Goal: Task Accomplishment & Management: Use online tool/utility

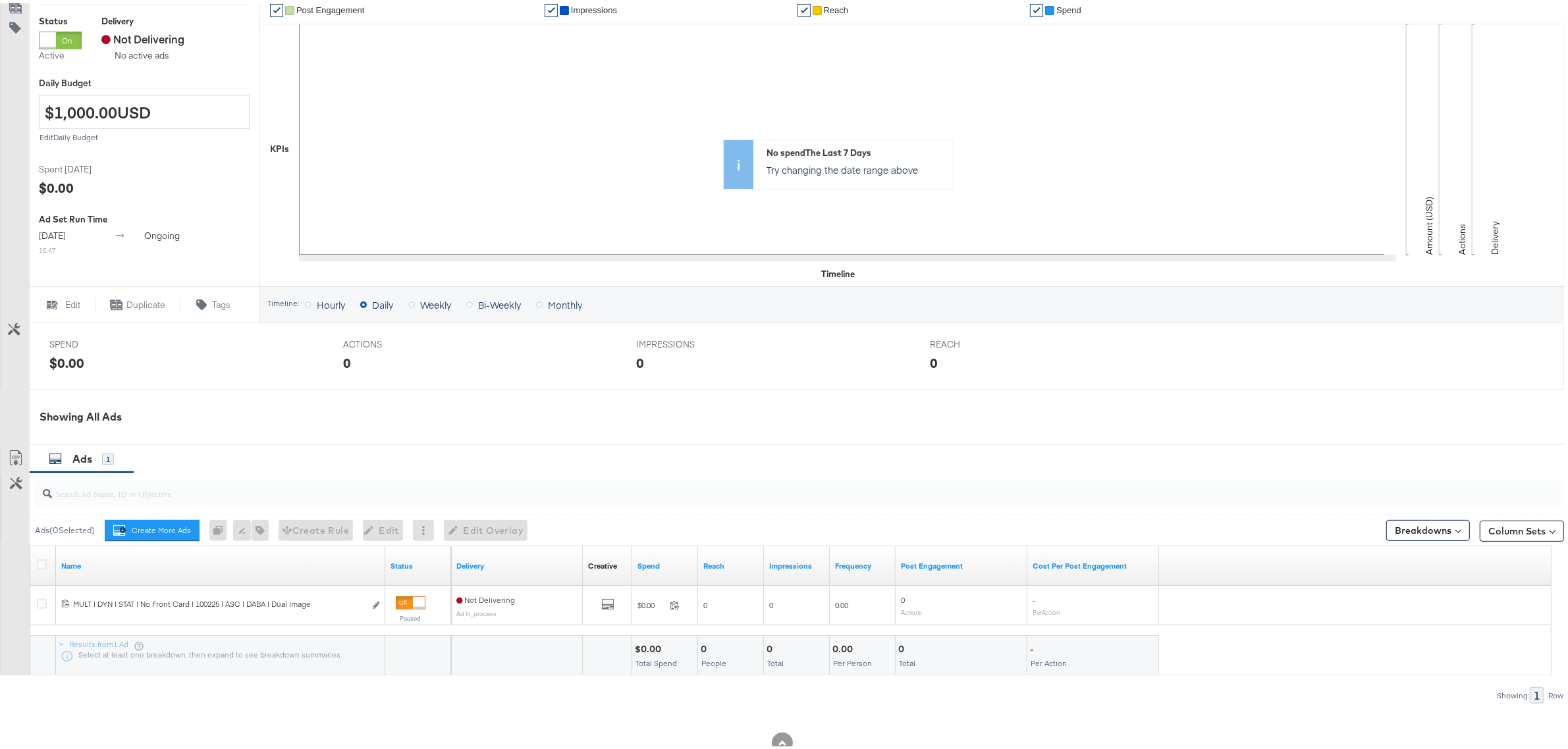
scroll to position [310, 0]
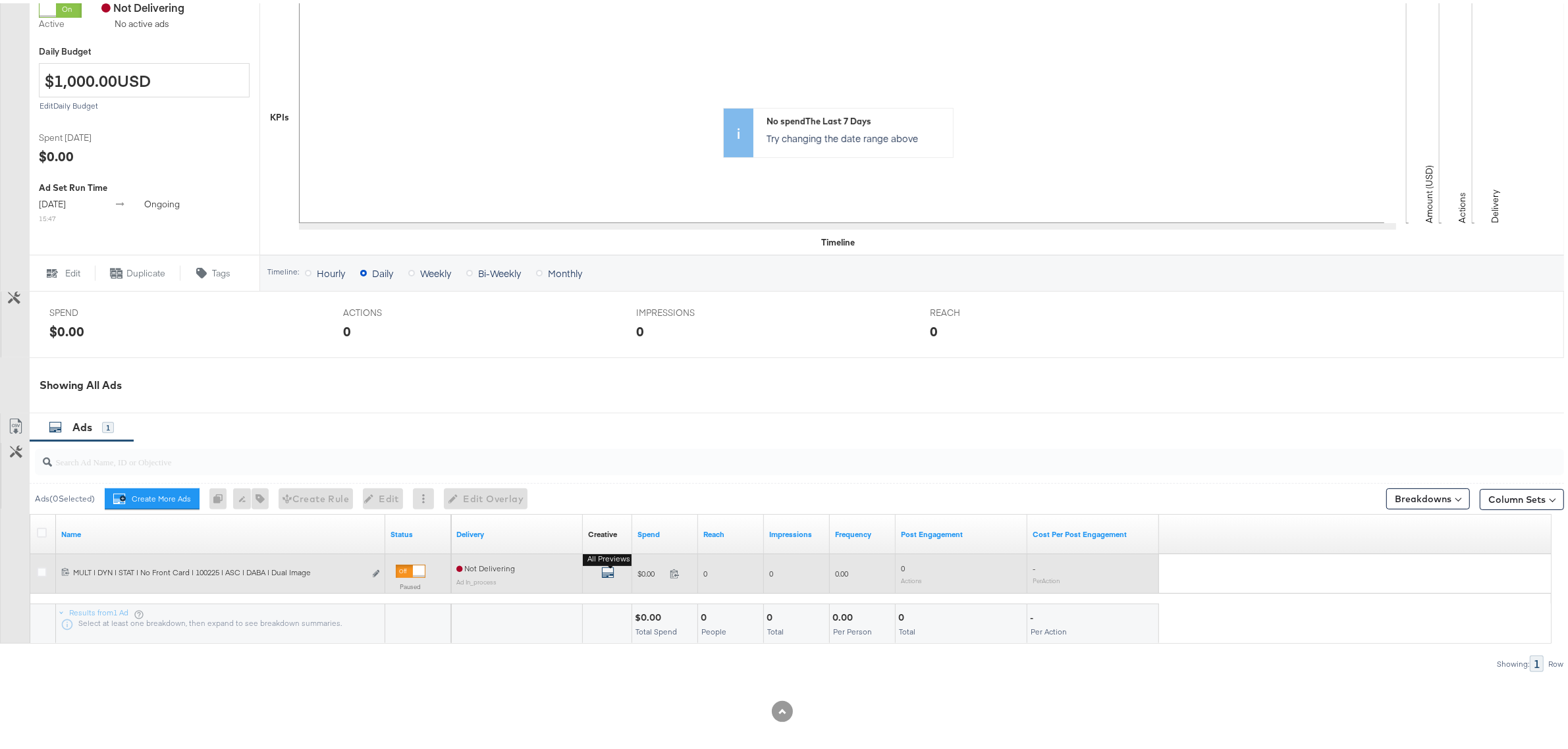
click at [607, 571] on icon "default" at bounding box center [608, 569] width 13 height 13
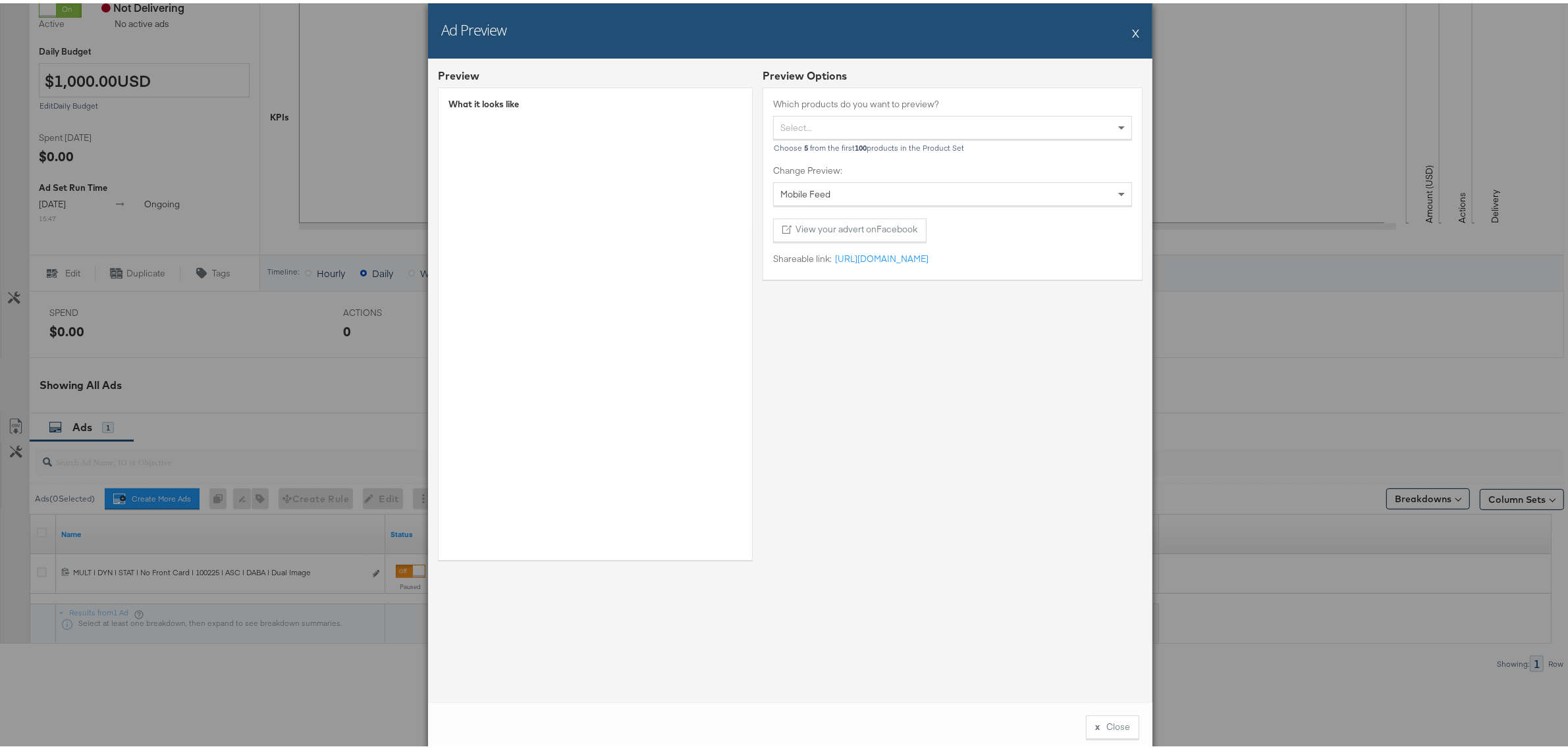
click at [1132, 26] on button "X" at bounding box center [1135, 29] width 7 height 26
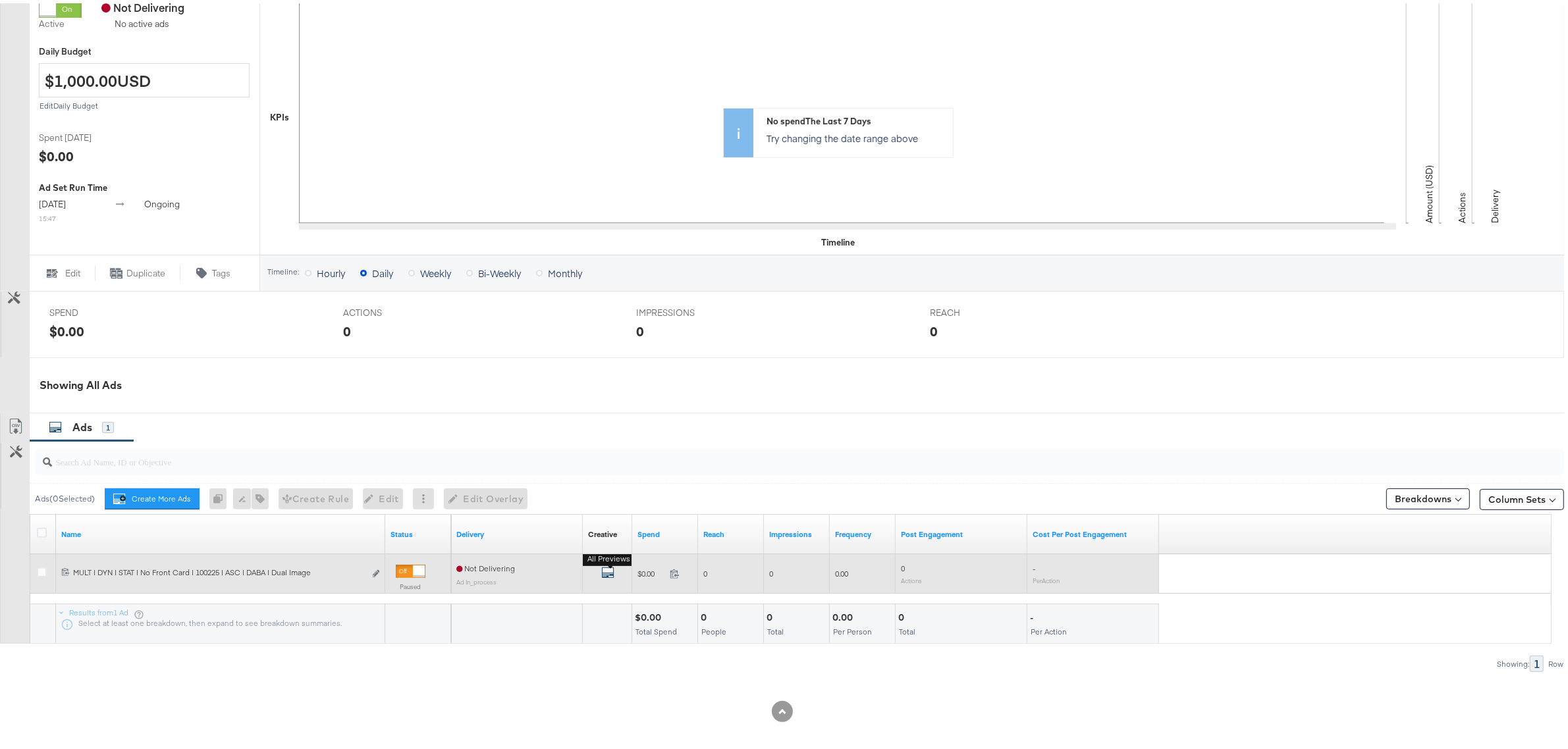
click at [608, 571] on icon "default" at bounding box center [608, 569] width 13 height 13
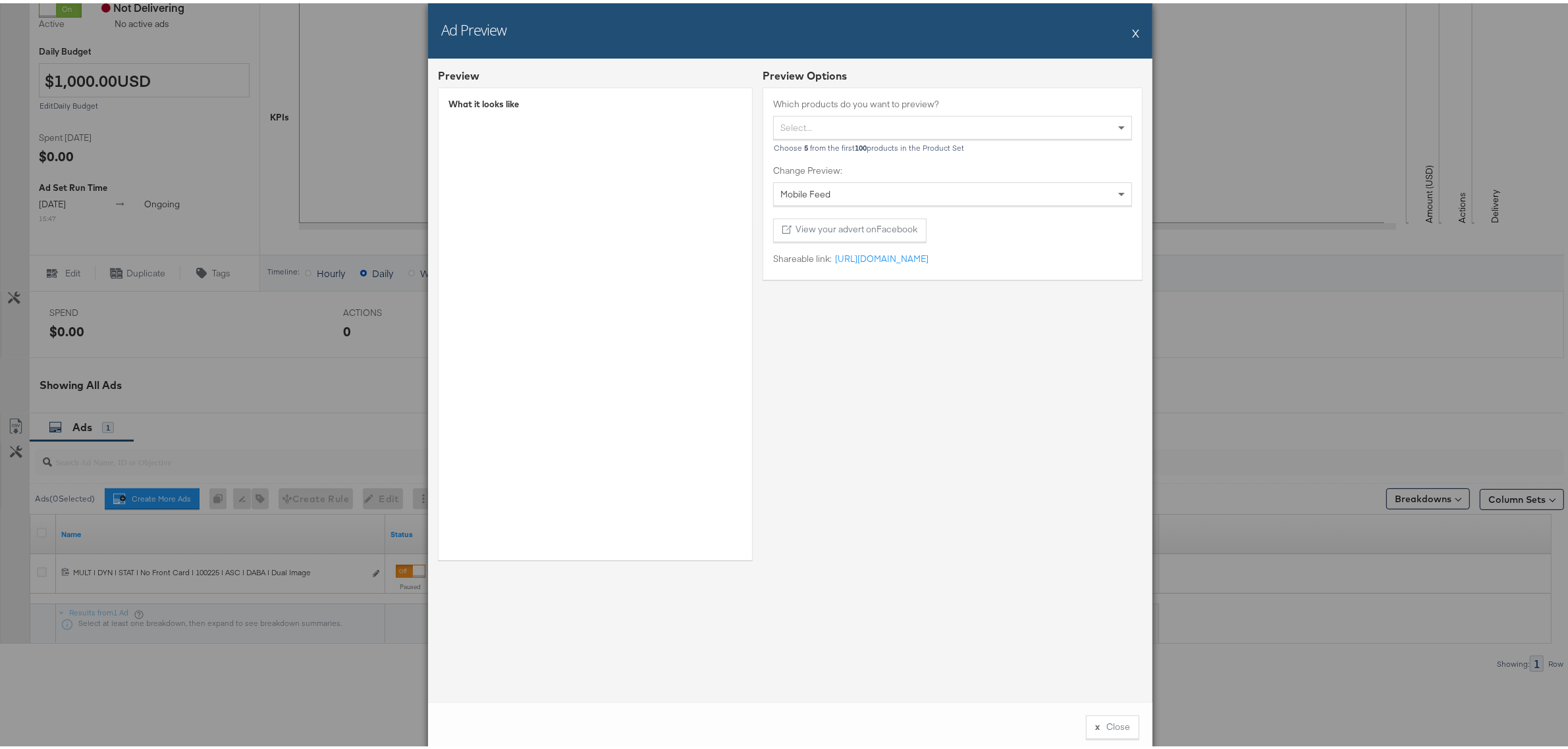
click at [1132, 25] on button "X" at bounding box center [1135, 29] width 7 height 26
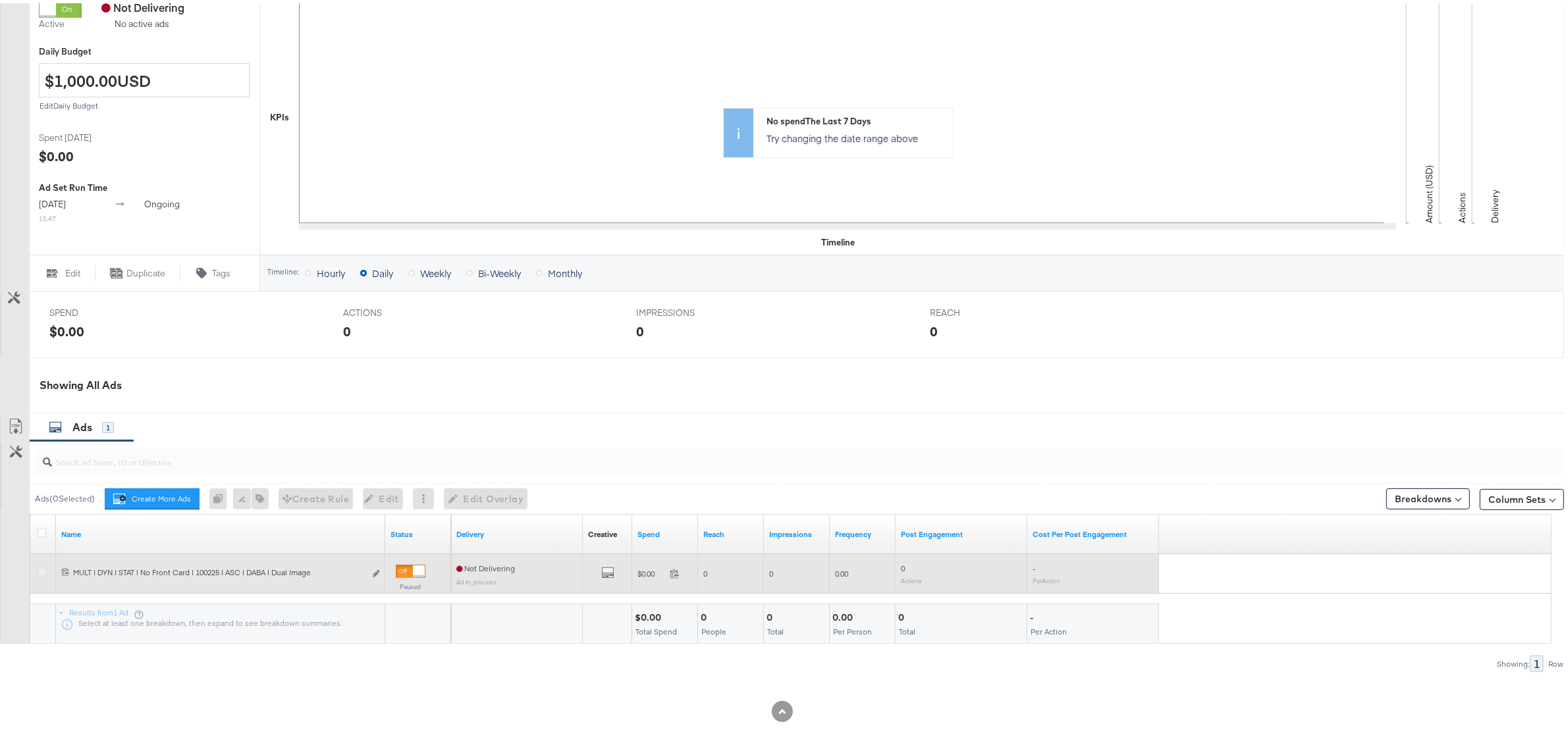
click at [40, 570] on icon at bounding box center [42, 569] width 10 height 10
click at [0, 0] on input "checkbox" at bounding box center [0, 0] width 0 height 0
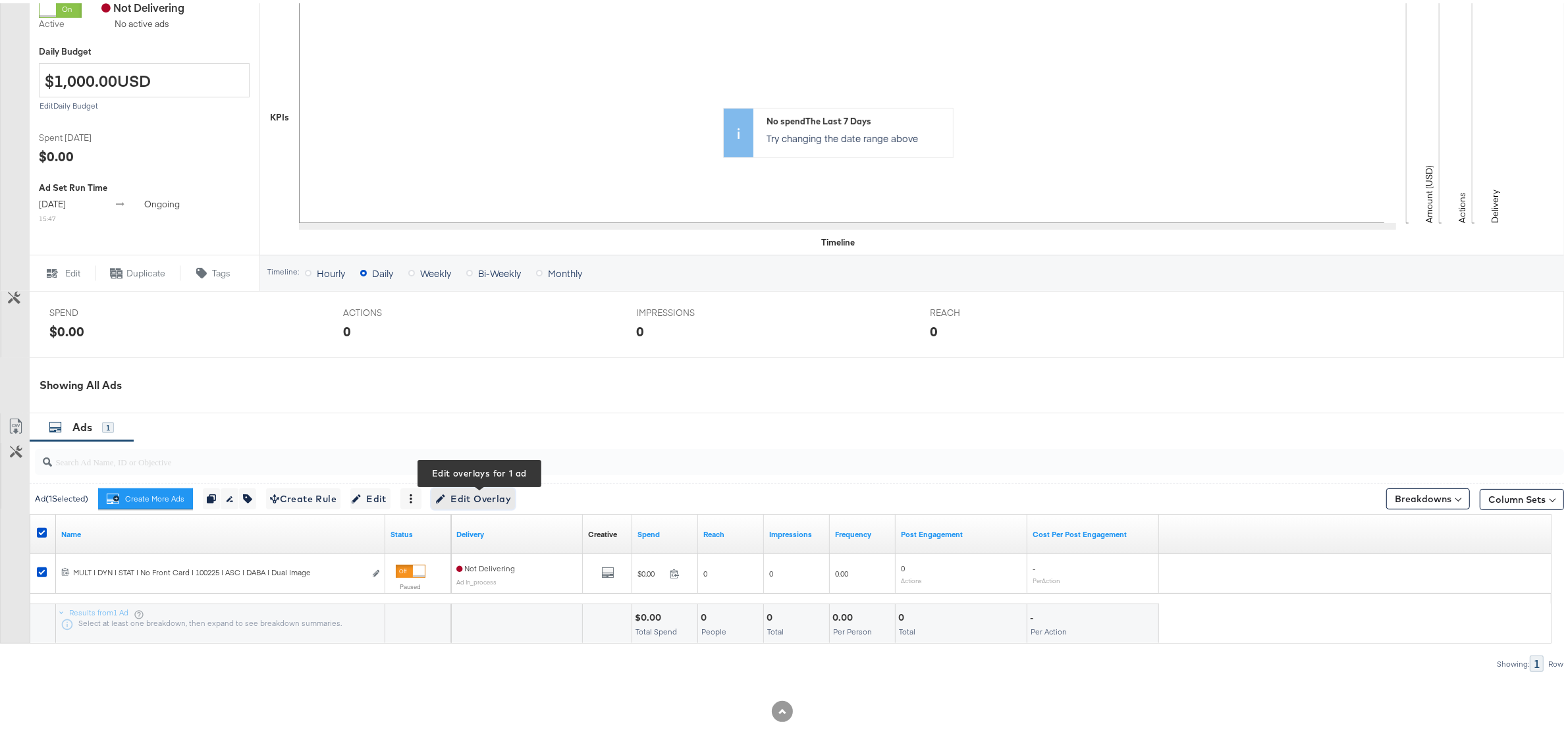
click at [462, 499] on span "Edit Overlay Edit overlays for 1 ad" at bounding box center [473, 496] width 76 height 16
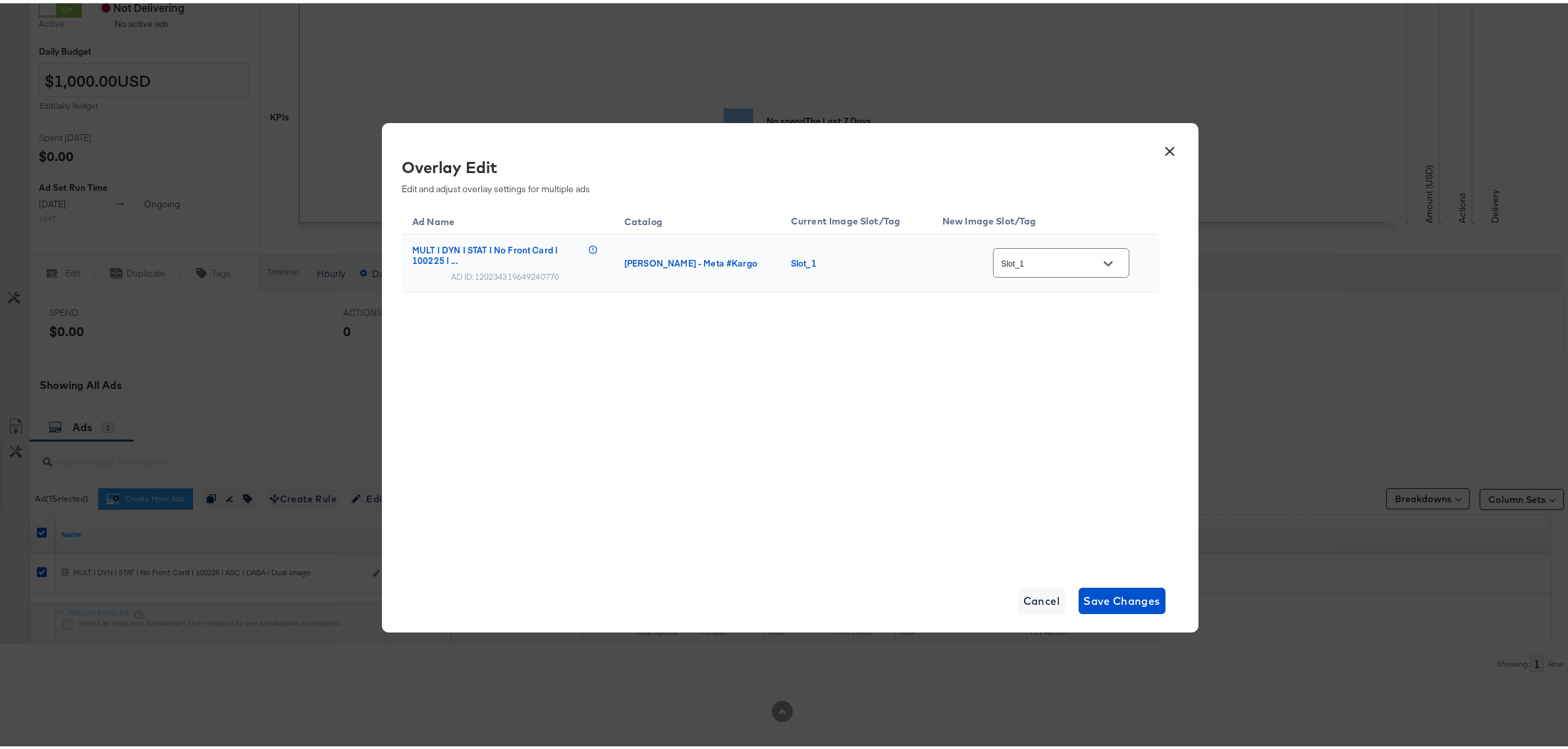
click at [1026, 264] on input "Slot_1" at bounding box center [1050, 260] width 104 height 15
click at [1051, 422] on div "vb_multi_i..." at bounding box center [1059, 415] width 92 height 13
type input "vb_multi_image__overlay_7"
click at [1106, 597] on span "Save Changes" at bounding box center [1122, 598] width 77 height 18
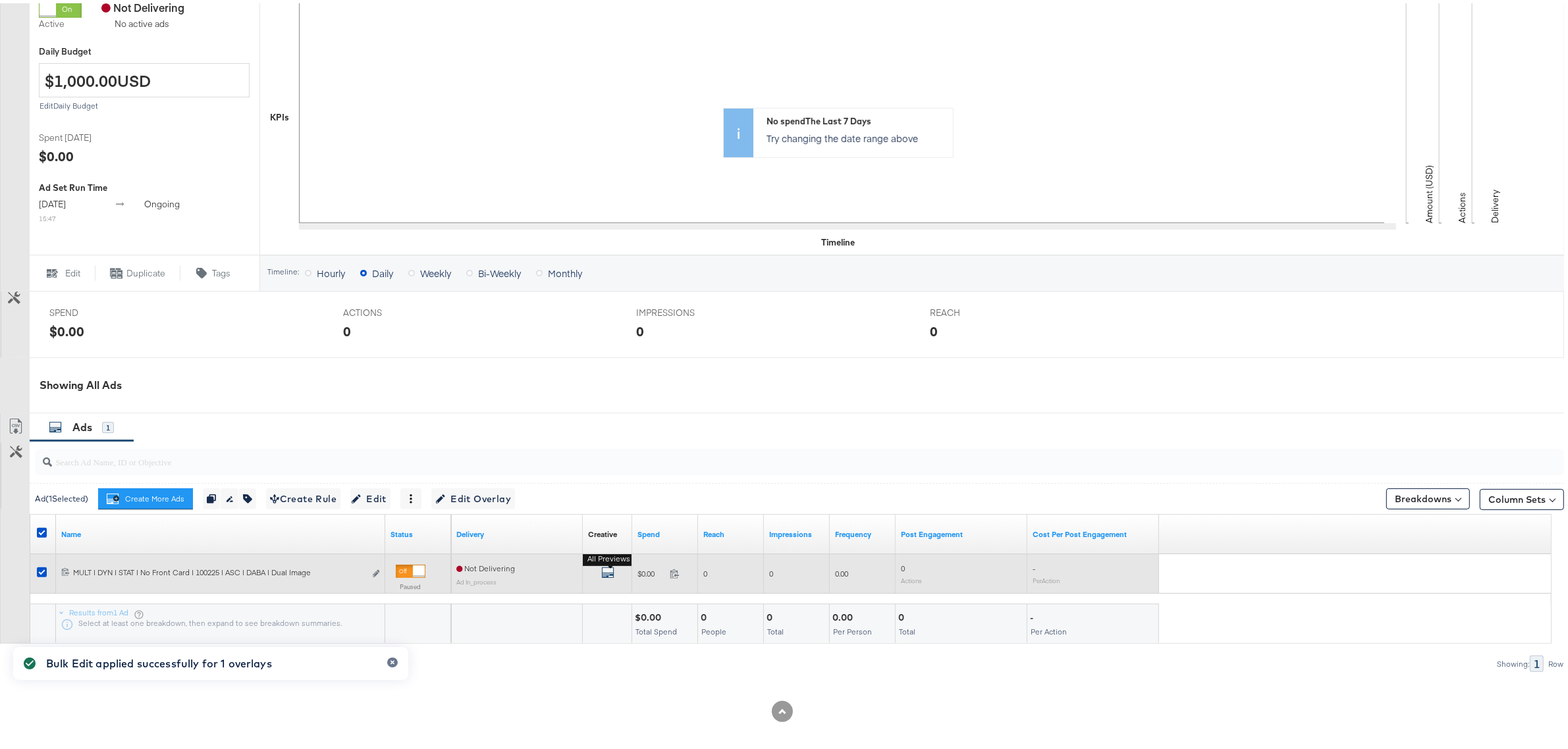
click at [609, 574] on icon "default" at bounding box center [608, 569] width 13 height 13
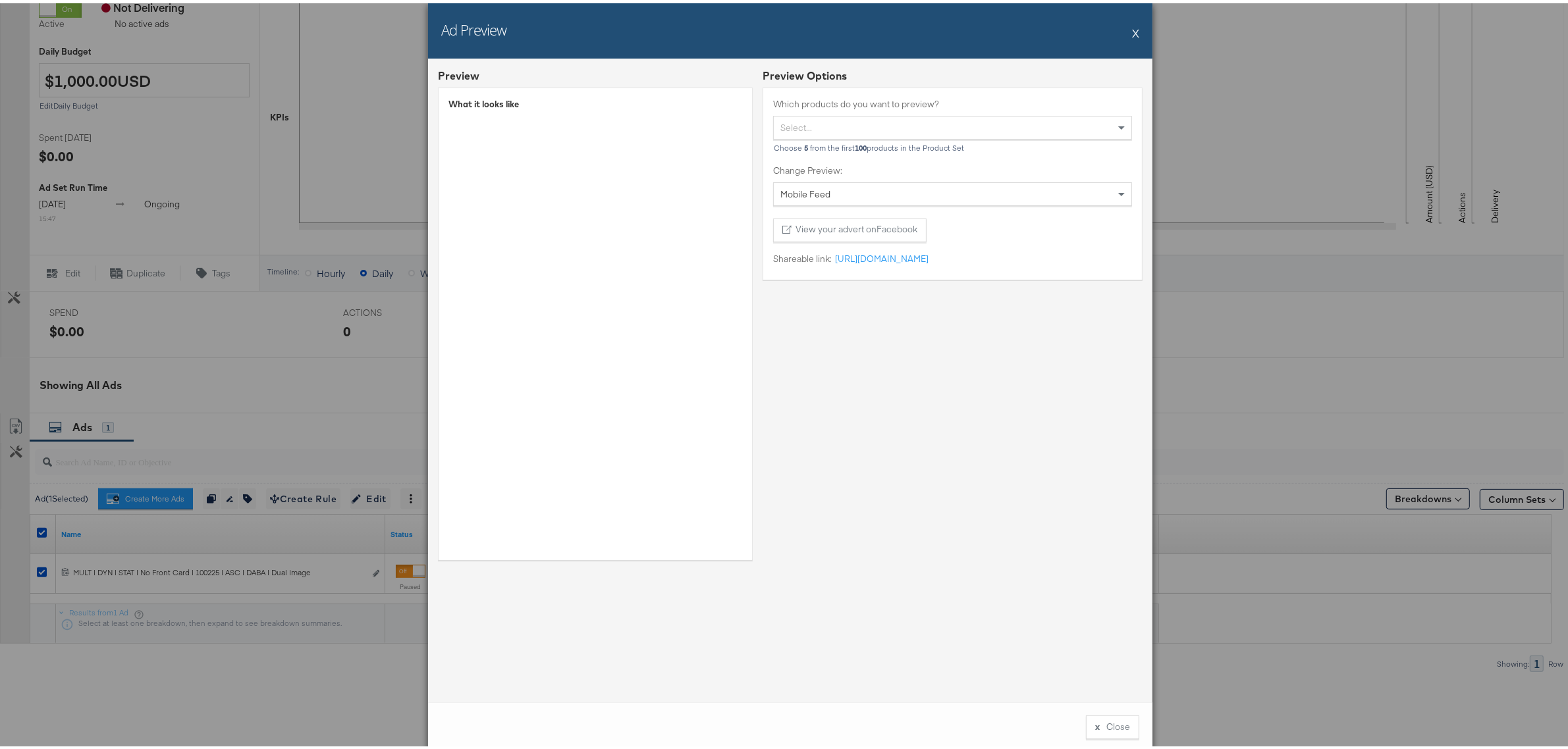
click at [883, 122] on div "Select..." at bounding box center [952, 125] width 358 height 23
click at [969, 464] on div "Preview Options Which products do you want to preview? × Mazzy Cashmere Sleevel…" at bounding box center [953, 316] width 380 height 501
